Goal: Task Accomplishment & Management: Complete application form

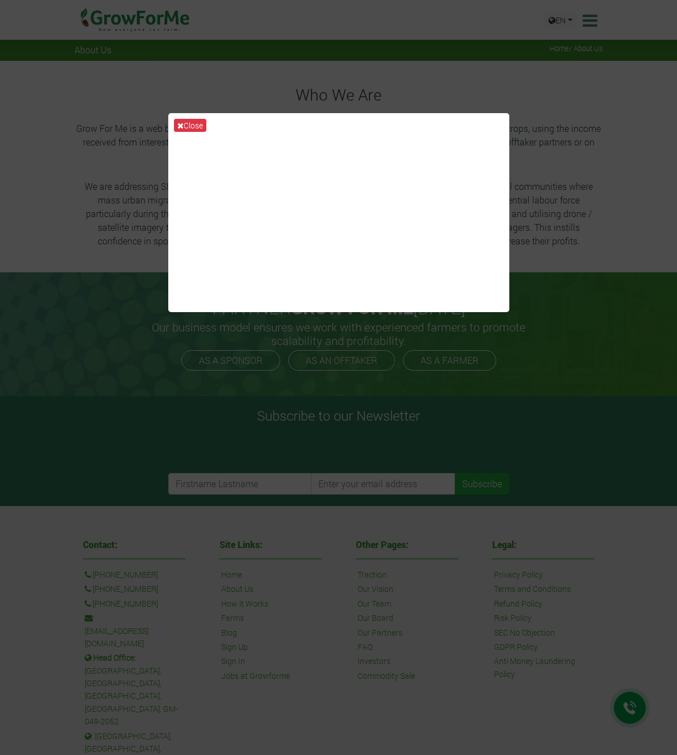
click at [519, 76] on div "Close" at bounding box center [338, 377] width 677 height 755
click at [511, 86] on div "Close" at bounding box center [338, 377] width 677 height 755
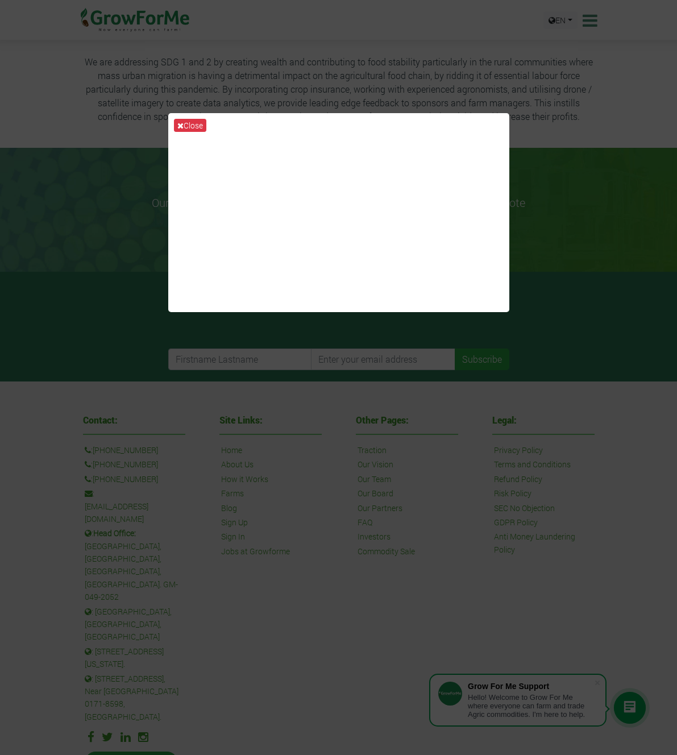
scroll to position [164, 0]
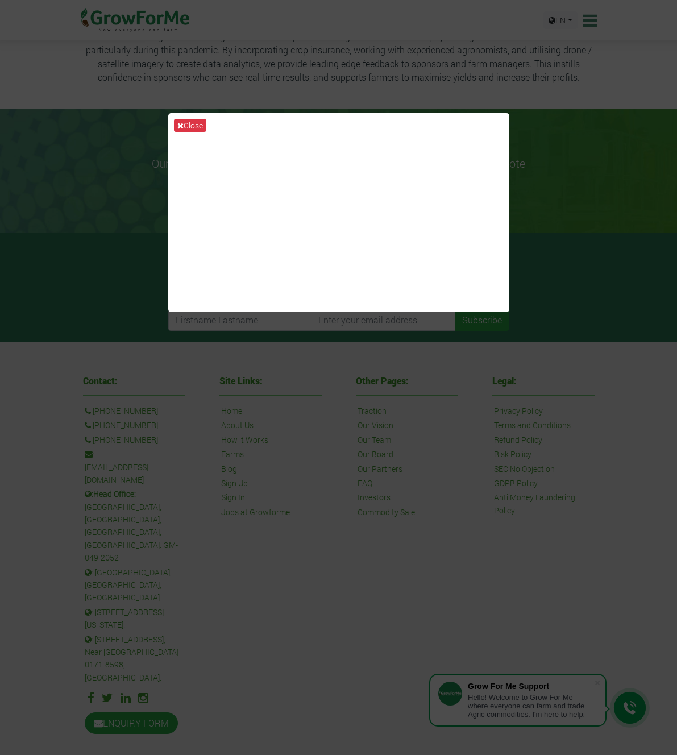
click at [511, 81] on div "Close" at bounding box center [338, 377] width 677 height 755
click at [380, 352] on div "Close" at bounding box center [338, 377] width 677 height 755
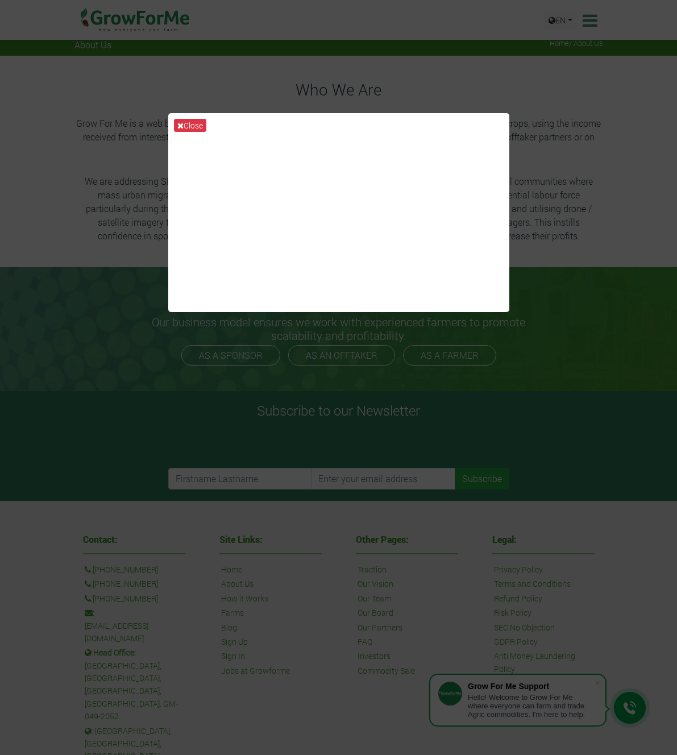
scroll to position [0, 0]
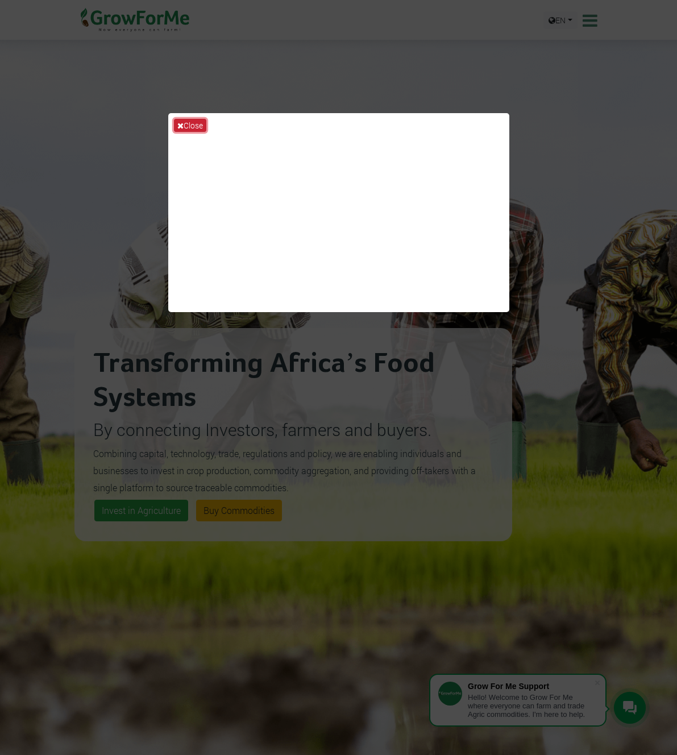
click at [189, 131] on button "Close" at bounding box center [190, 125] width 32 height 13
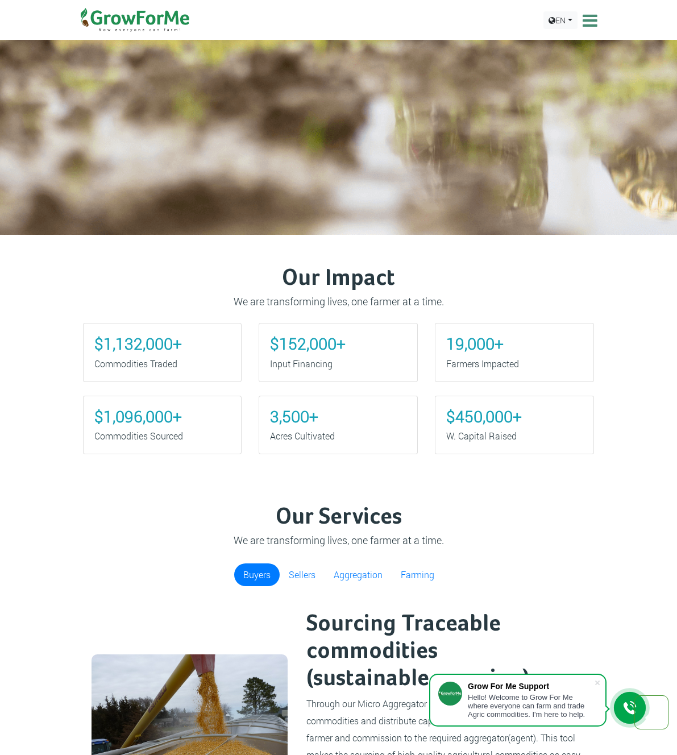
scroll to position [684, 0]
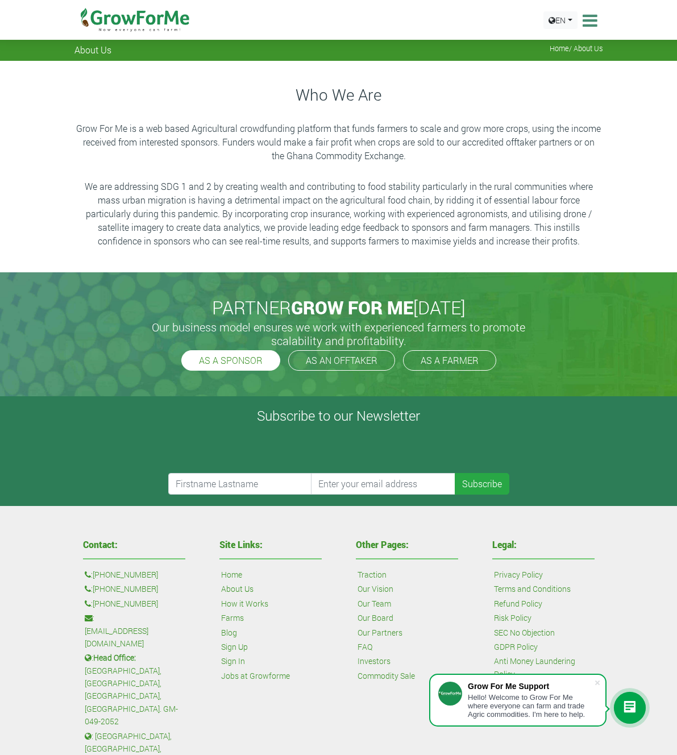
click at [219, 355] on link "AS A SPONSOR" at bounding box center [230, 360] width 99 height 20
